Goal: Task Accomplishment & Management: Use online tool/utility

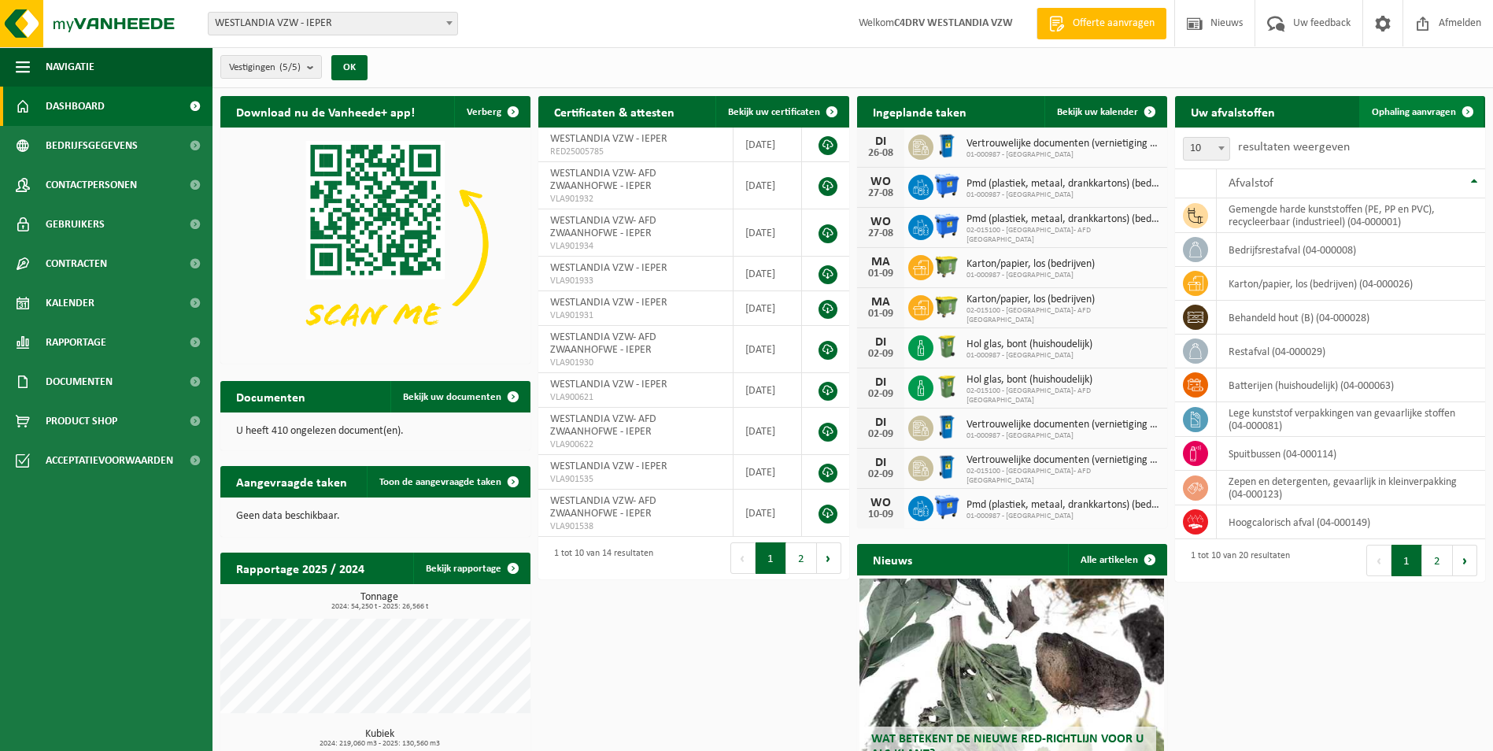
click at [1398, 111] on span "Ophaling aanvragen" at bounding box center [1414, 112] width 84 height 10
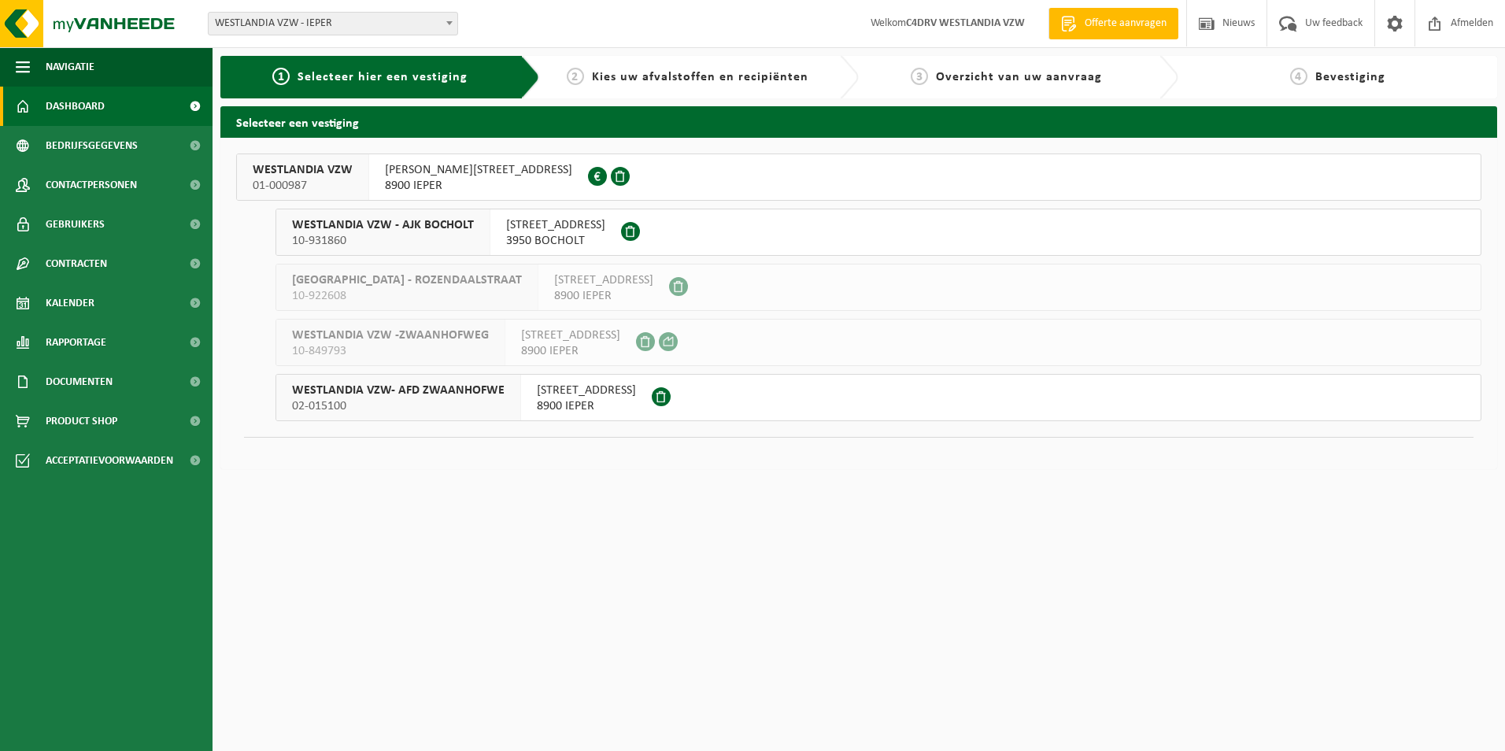
click at [57, 106] on span "Dashboard" at bounding box center [75, 106] width 59 height 39
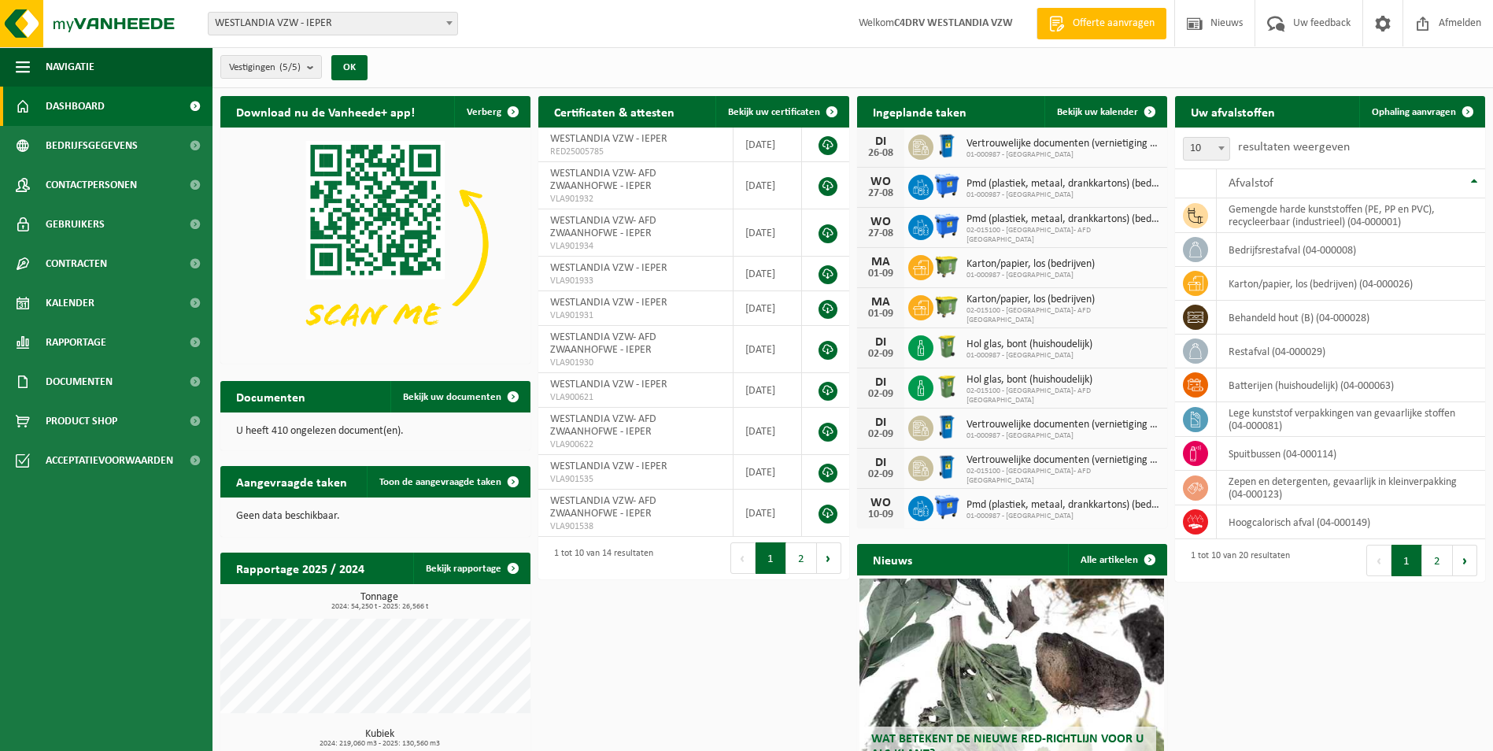
click at [446, 21] on b at bounding box center [449, 23] width 6 height 4
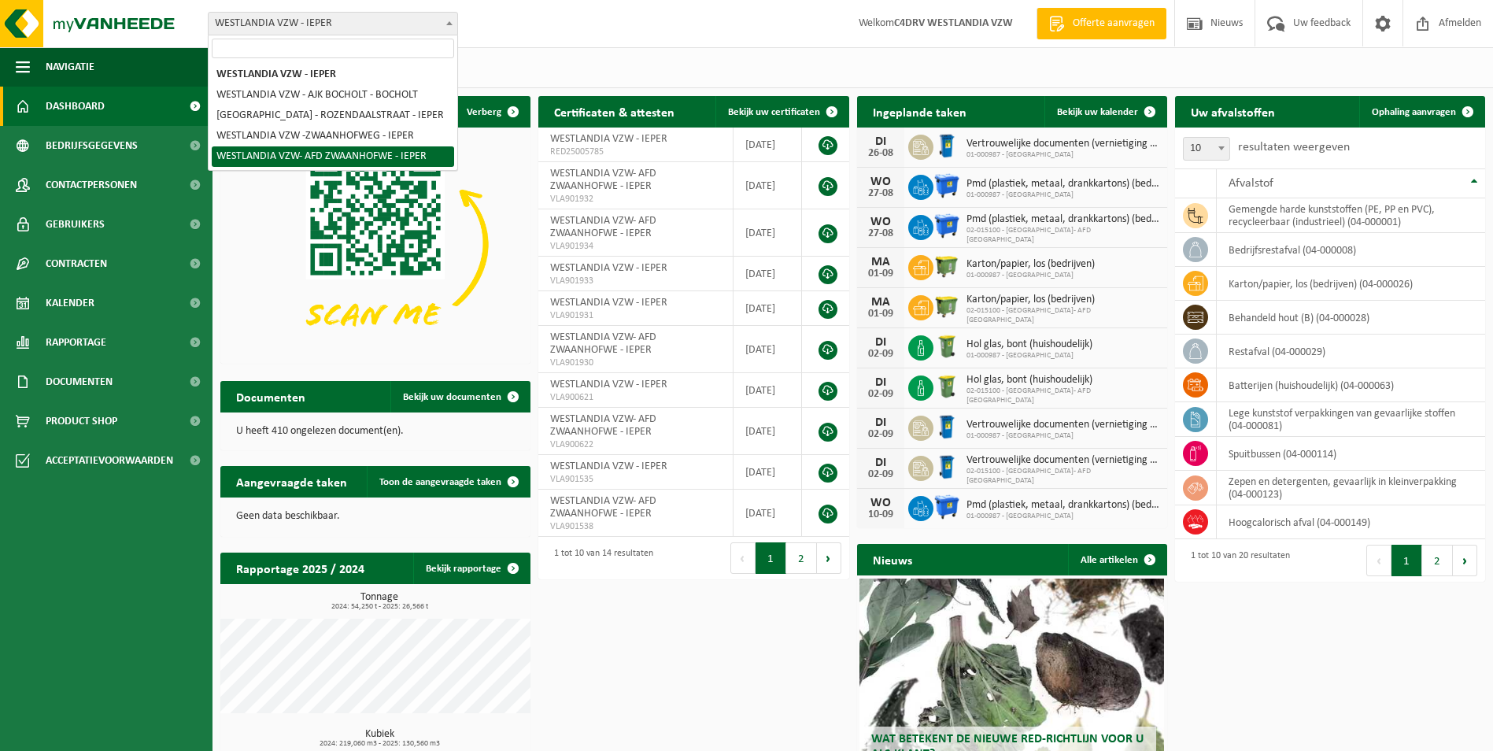
select select "7905"
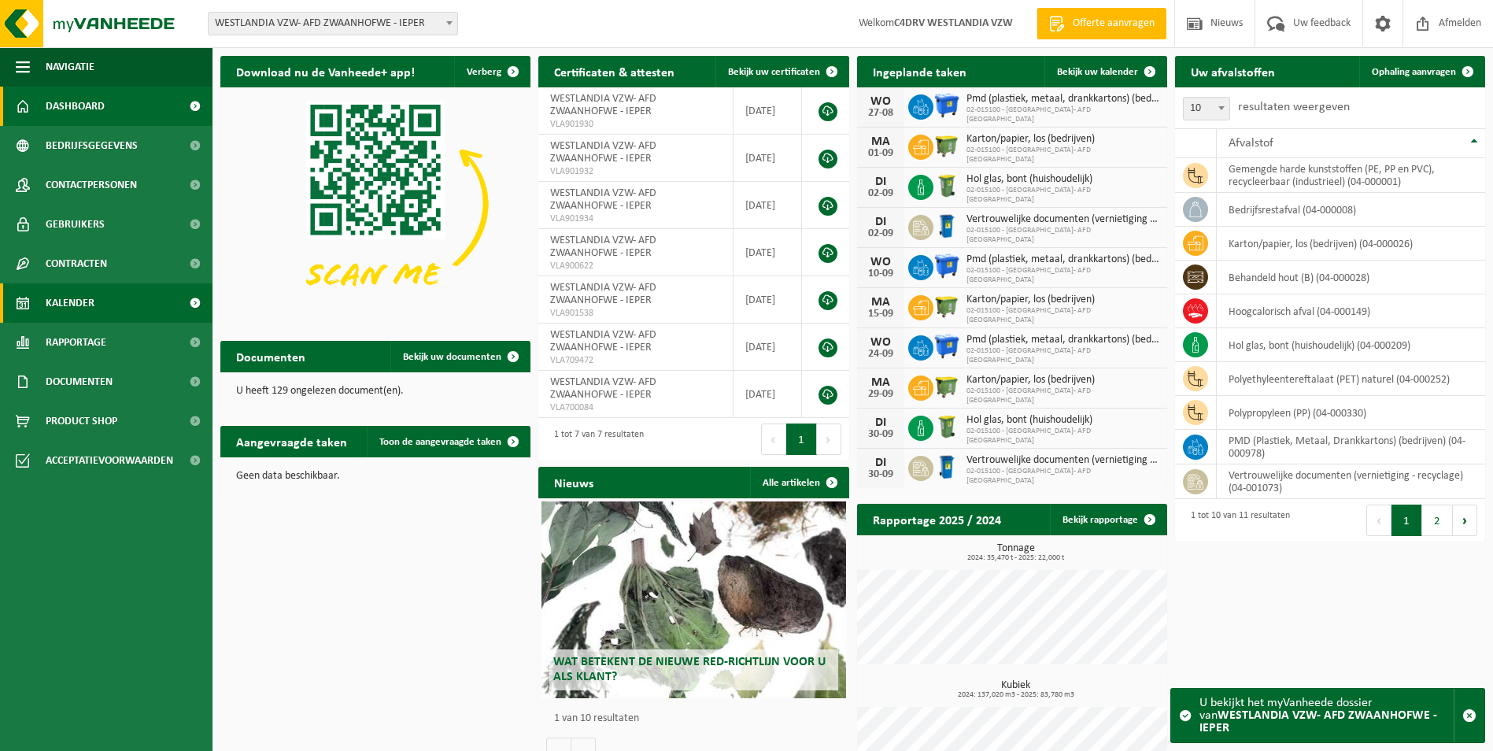
click at [61, 298] on span "Kalender" at bounding box center [70, 302] width 49 height 39
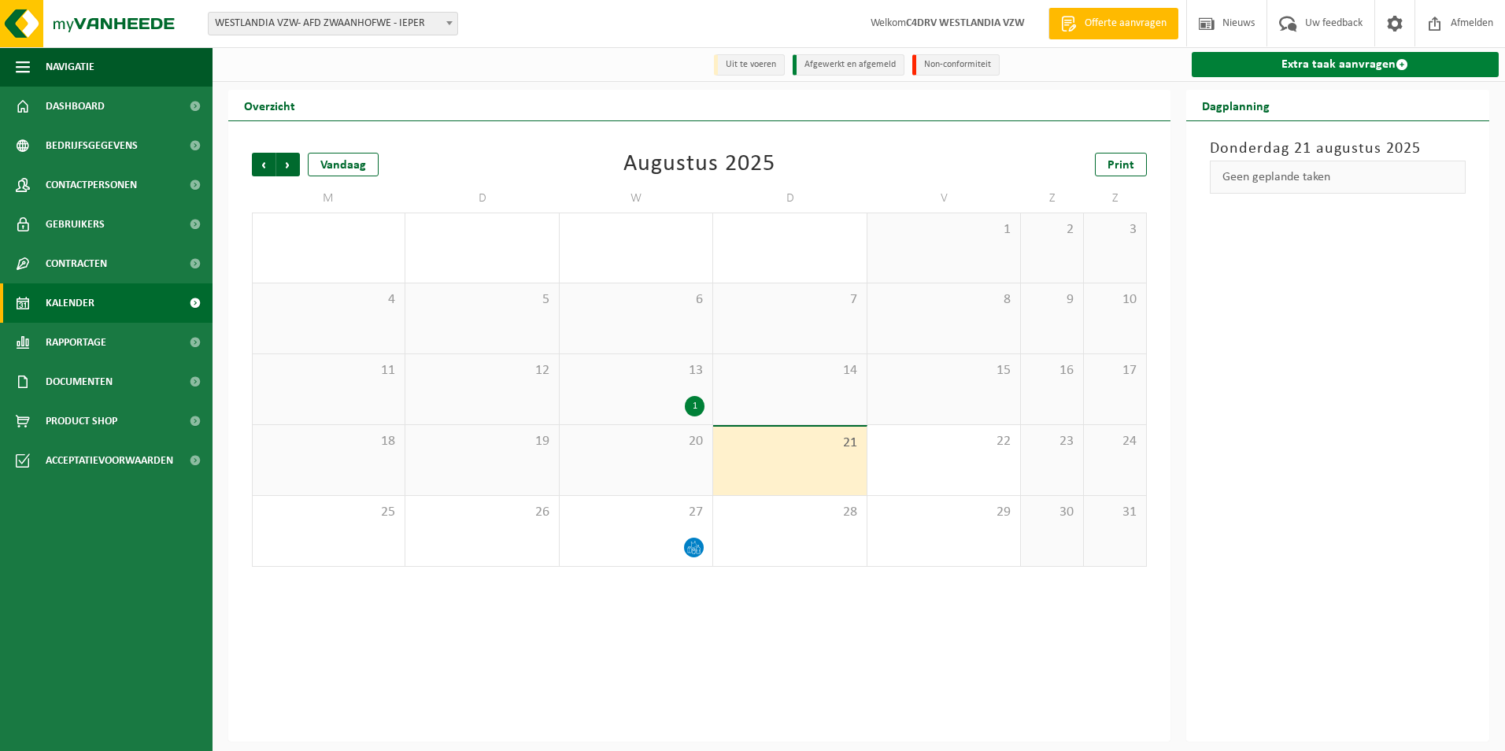
click at [1326, 63] on link "Extra taak aanvragen" at bounding box center [1346, 64] width 308 height 25
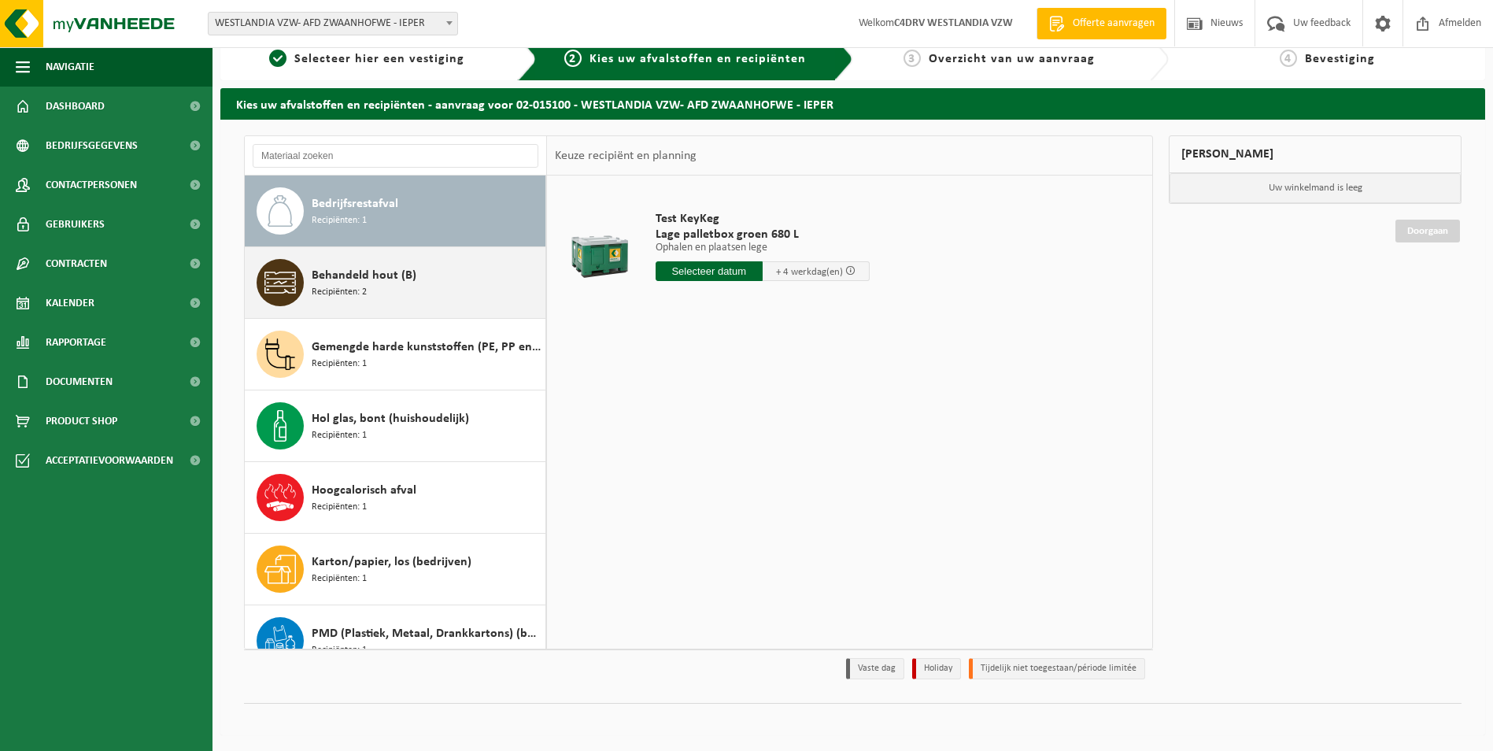
click at [331, 274] on span "Behandeld hout (B)" at bounding box center [364, 275] width 105 height 19
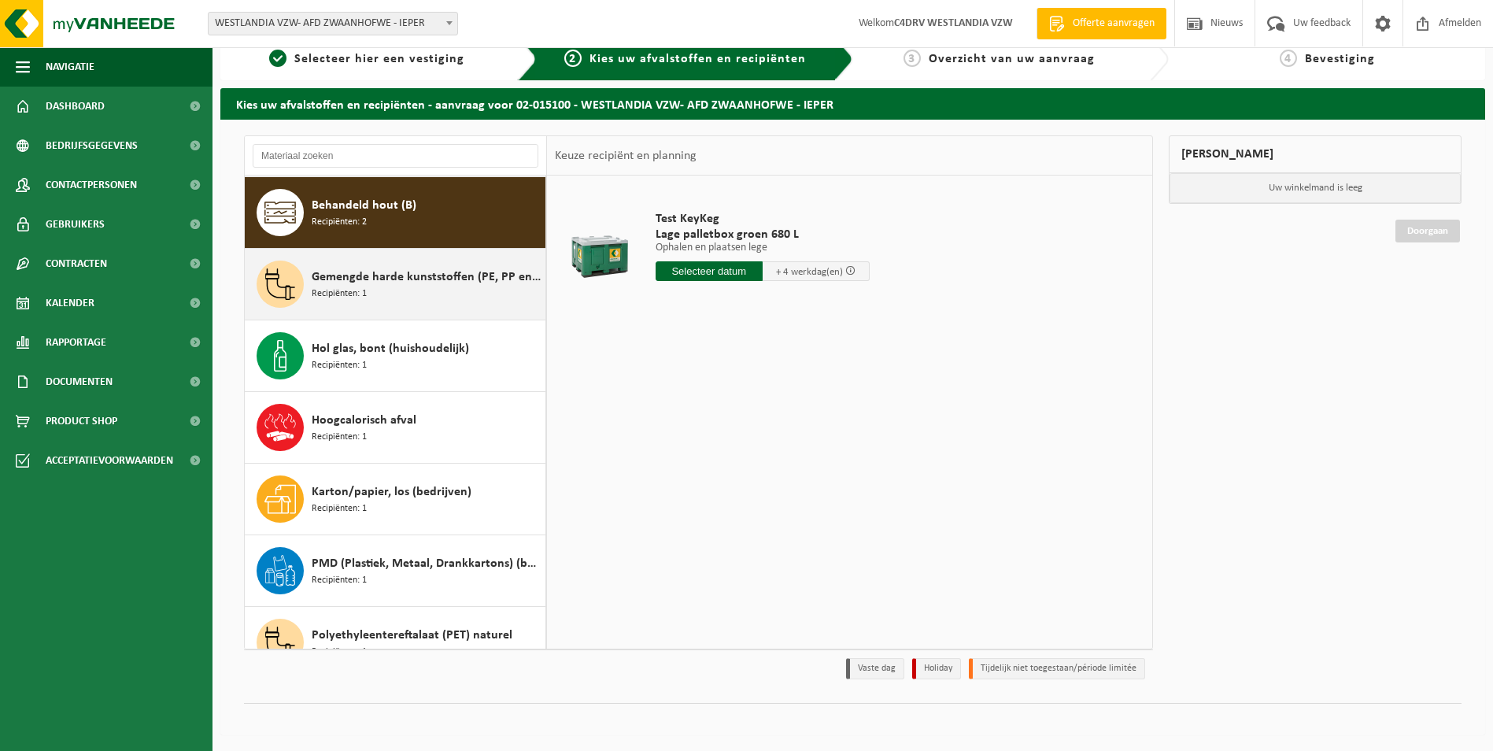
scroll to position [72, 0]
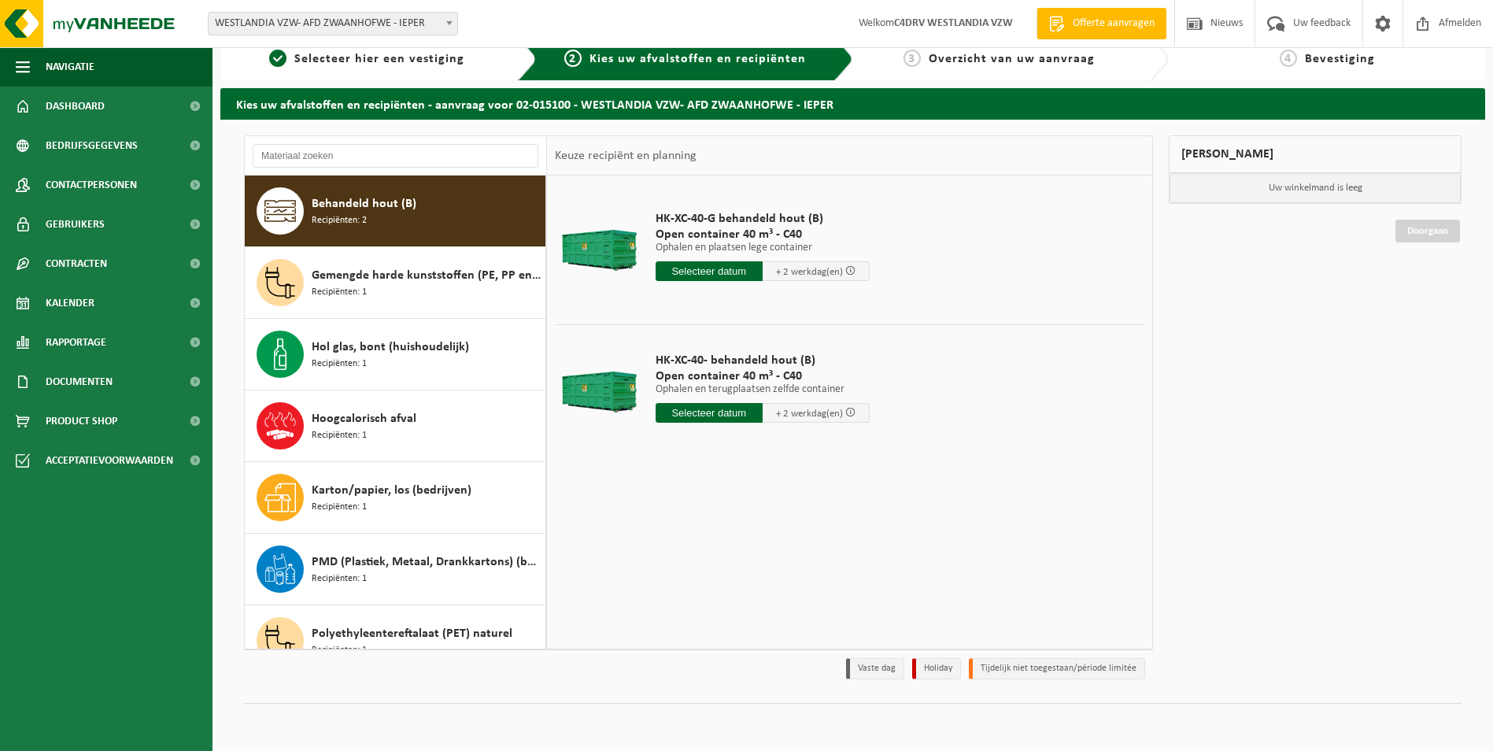
click at [704, 411] on input "text" at bounding box center [709, 413] width 107 height 20
click at [701, 603] on div "26" at bounding box center [698, 602] width 28 height 25
type input "Van 2025-08-26"
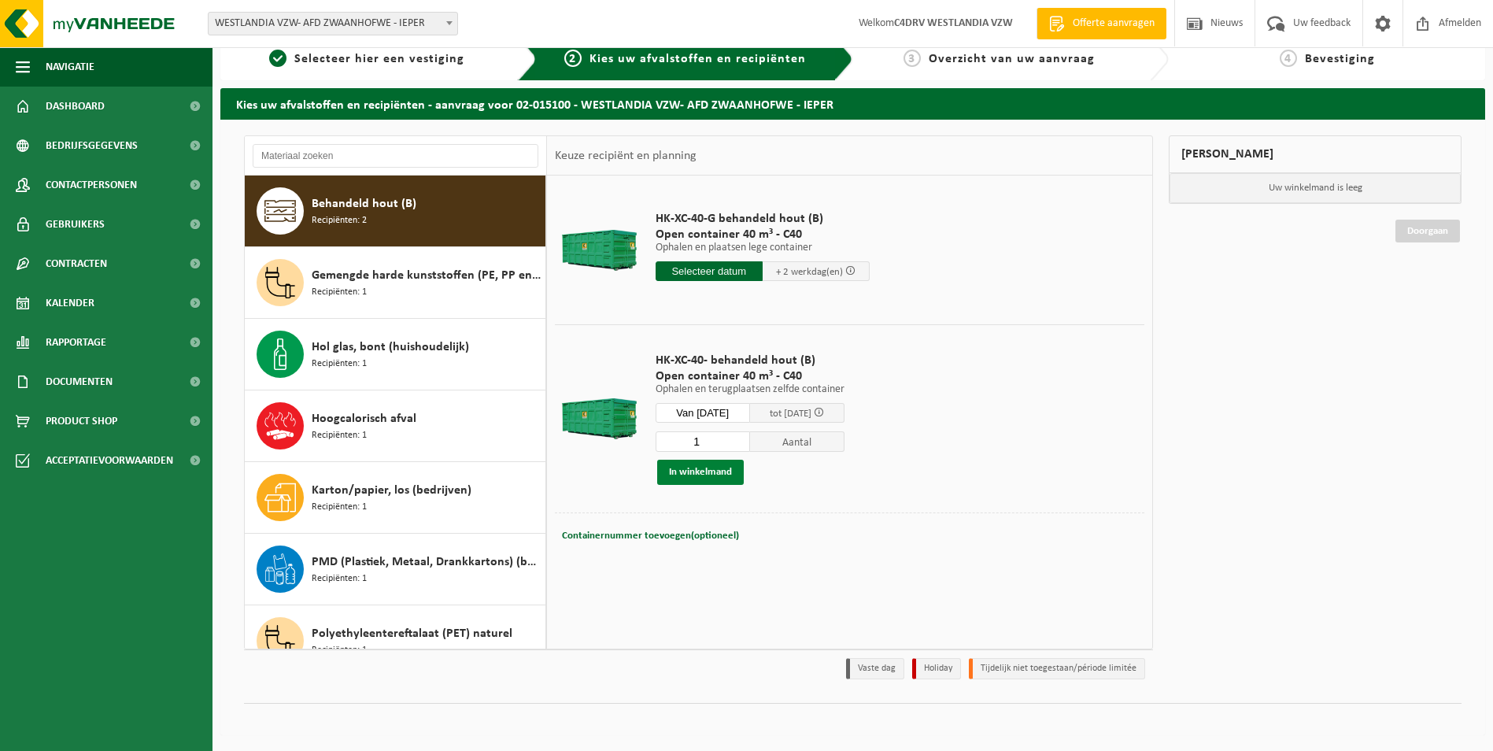
click at [704, 471] on button "In winkelmand" at bounding box center [700, 472] width 87 height 25
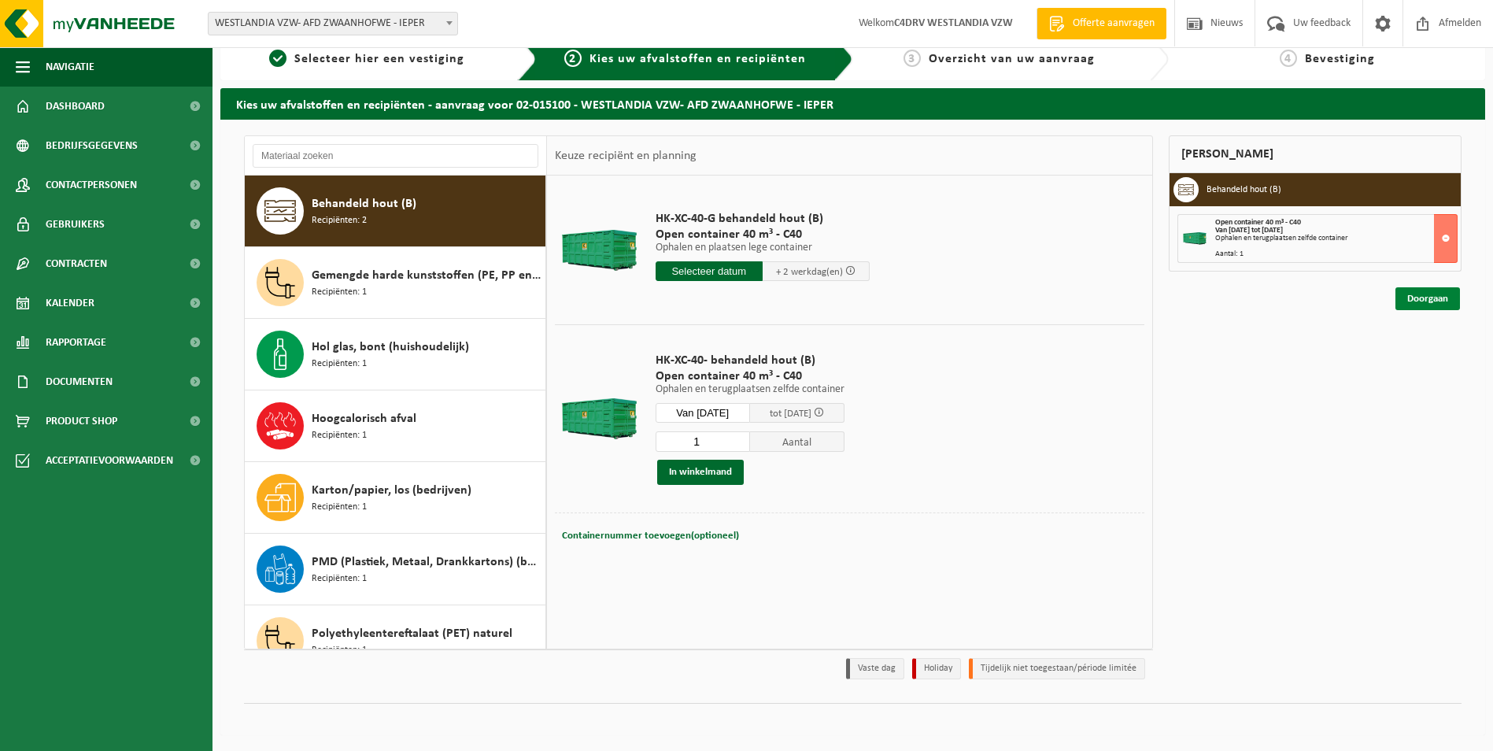
click at [1426, 300] on link "Doorgaan" at bounding box center [1428, 298] width 65 height 23
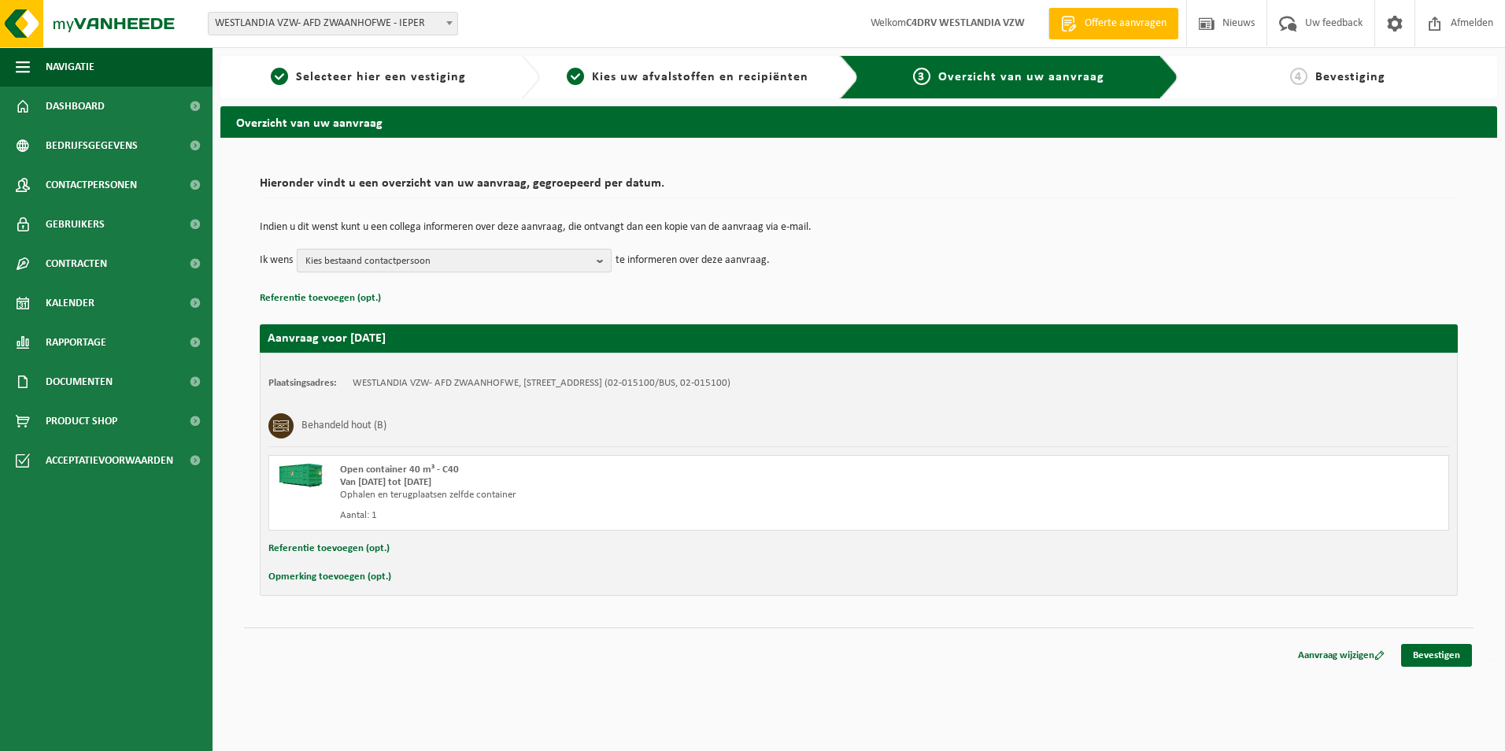
click at [601, 263] on b "button" at bounding box center [604, 261] width 14 height 22
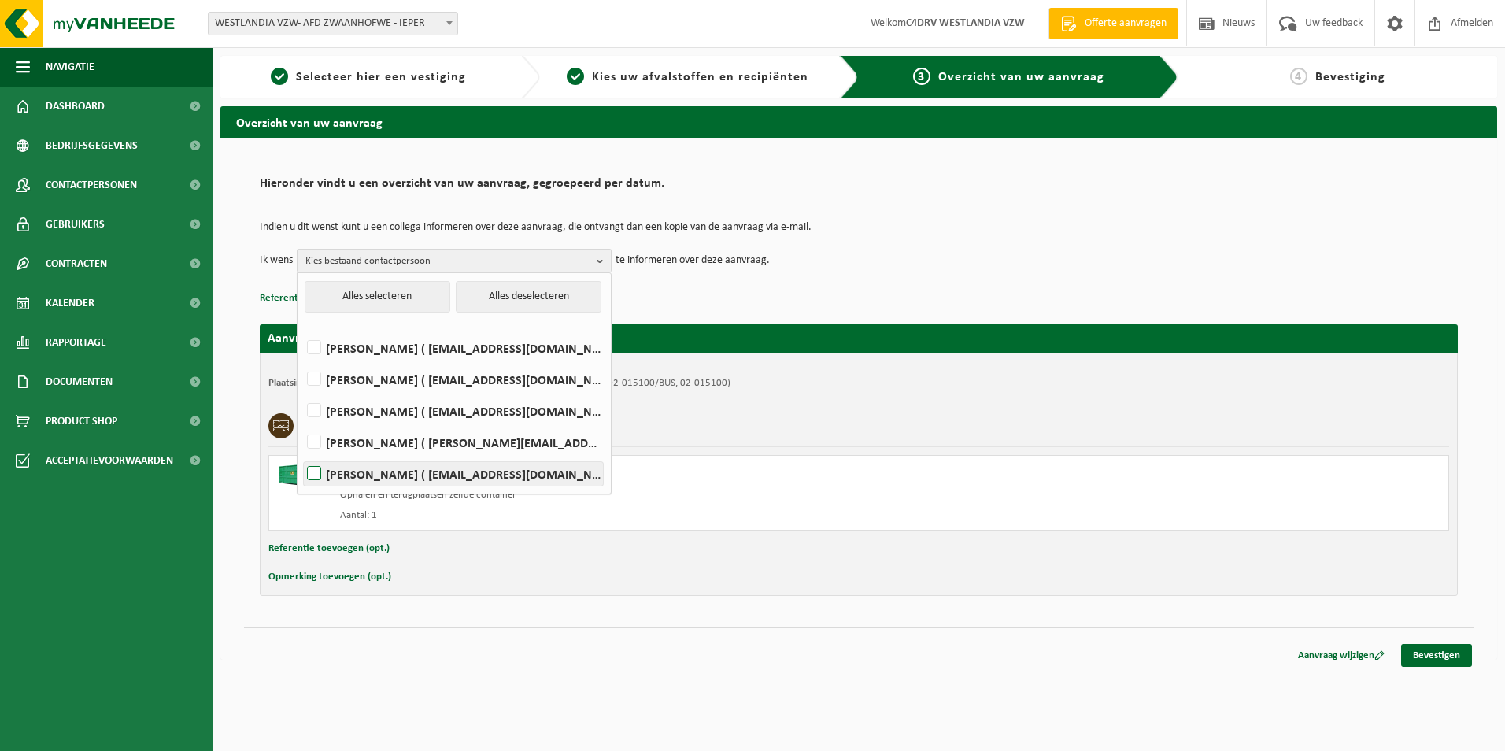
click at [314, 472] on label "Stijn Rassalle ( stijn.rassalle@westlandia.be )" at bounding box center [453, 474] width 299 height 24
click at [302, 454] on input "Stijn Rassalle ( stijn.rassalle@westlandia.be )" at bounding box center [301, 453] width 1 height 1
checkbox input "true"
click at [1445, 650] on link "Bevestigen" at bounding box center [1436, 655] width 71 height 23
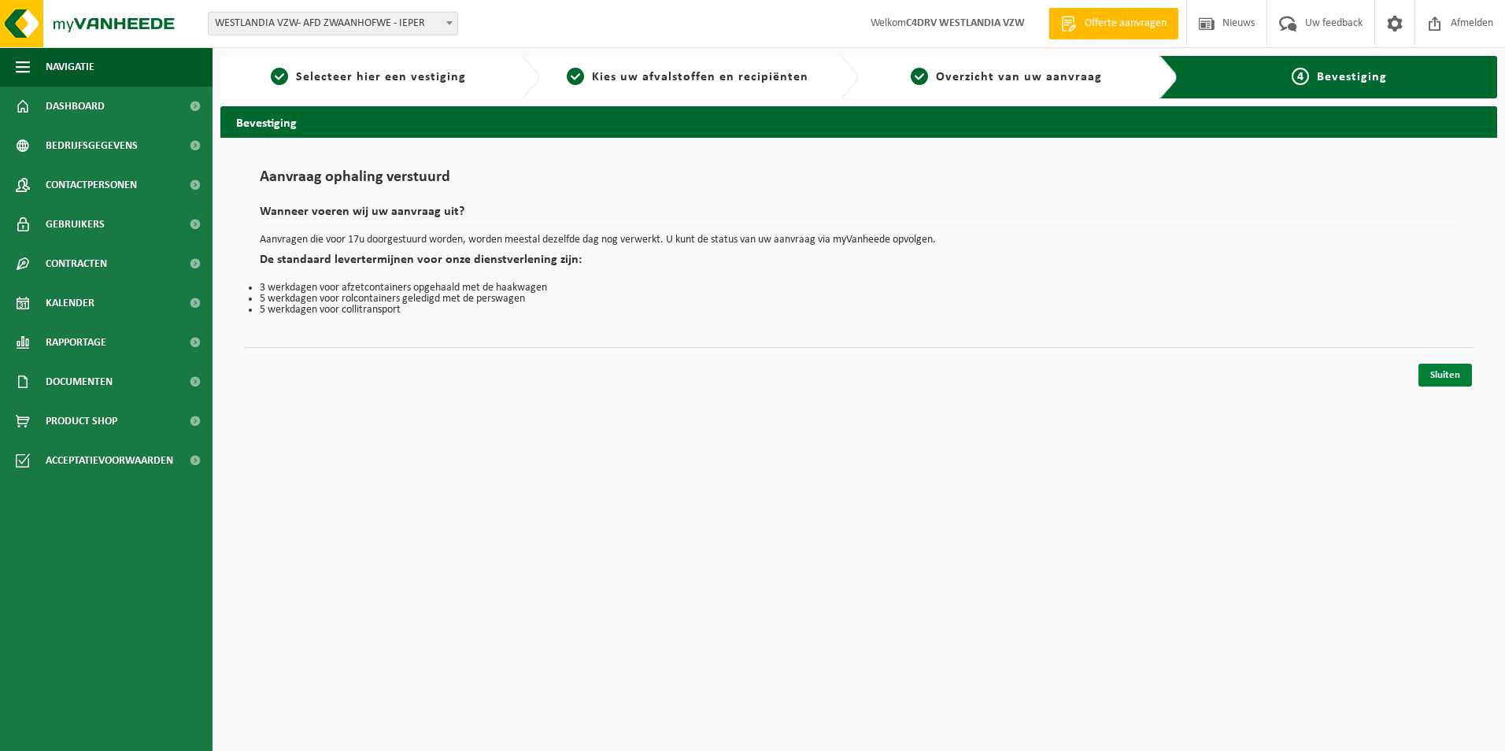
click at [1445, 378] on link "Sluiten" at bounding box center [1446, 375] width 54 height 23
